Goal: Task Accomplishment & Management: Manage account settings

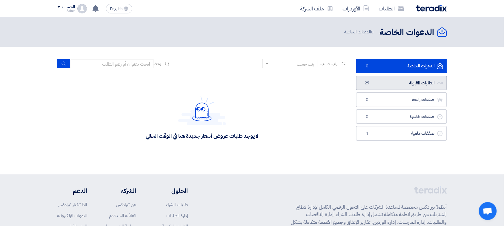
click at [374, 83] on link "الطلبات المقبولة الطلبات المقبولة 29" at bounding box center [401, 83] width 91 height 15
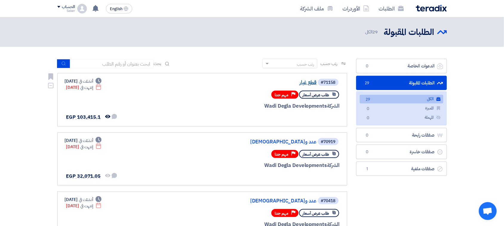
click at [314, 81] on link "قطع غيار" at bounding box center [256, 82] width 119 height 5
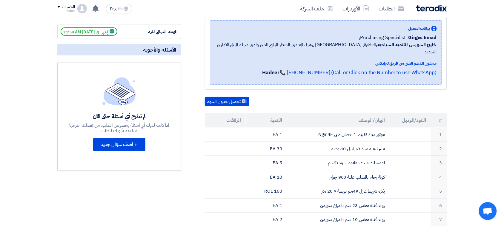
scroll to position [37, 0]
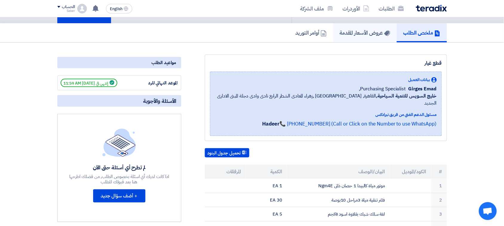
click at [375, 29] on h5 "عروض الأسعار المقدمة" at bounding box center [365, 32] width 50 height 7
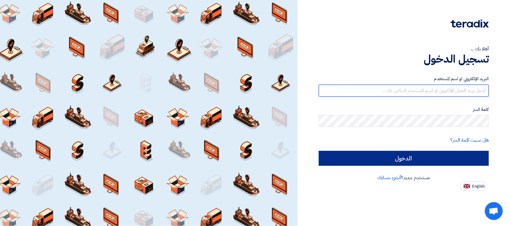
type input "info@Rscapitalgroup.net"
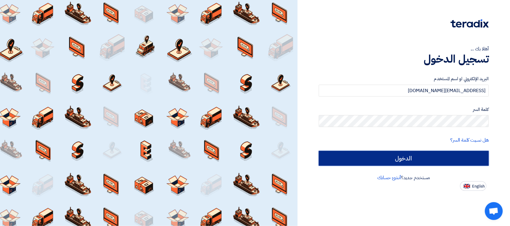
click at [365, 164] on input "الدخول" at bounding box center [404, 158] width 170 height 15
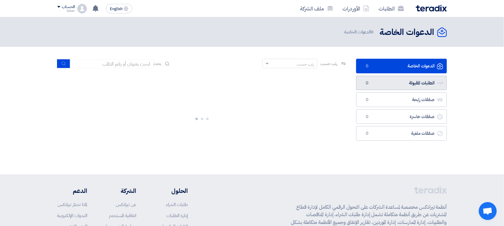
click at [409, 90] on link "الطلبات المقبولة الطلبات المقبولة 0" at bounding box center [401, 83] width 91 height 15
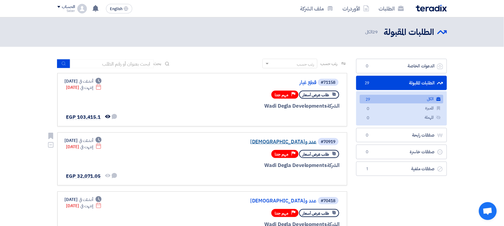
click at [313, 139] on link "عدد و[DEMOGRAPHIC_DATA]" at bounding box center [256, 141] width 119 height 5
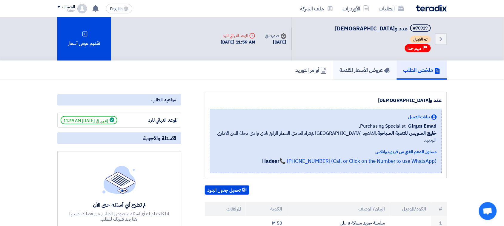
click at [380, 61] on link "عروض الأسعار المقدمة" at bounding box center [365, 70] width 64 height 19
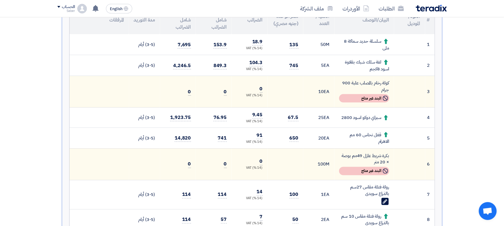
scroll to position [187, 0]
